Goal: Check status: Check status

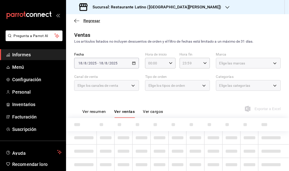
click at [91, 22] on font "Regresar" at bounding box center [91, 20] width 17 height 5
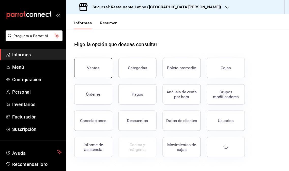
drag, startPoint x: 103, startPoint y: 54, endPoint x: 102, endPoint y: 58, distance: 3.6
click at [103, 55] on div "Ventas" at bounding box center [90, 65] width 44 height 26
click at [103, 59] on button "Ventas" at bounding box center [93, 68] width 38 height 20
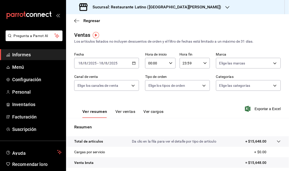
click at [225, 8] on icon "button" at bounding box center [227, 7] width 4 height 4
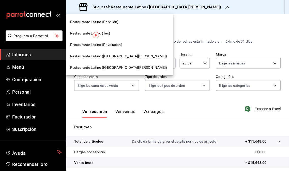
click at [126, 40] on div "Restaurante Latino (Revolución)" at bounding box center [119, 44] width 107 height 11
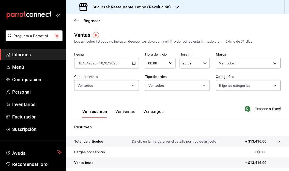
click at [177, 7] on icon "button" at bounding box center [177, 7] width 4 height 4
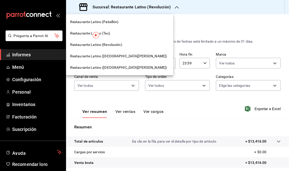
click at [123, 57] on font "Restaurante Latino ([GEOGRAPHIC_DATA][PERSON_NAME])" at bounding box center [118, 56] width 97 height 4
